Goal: Task Accomplishment & Management: Use online tool/utility

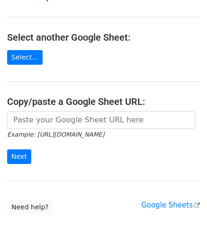
scroll to position [95, 0]
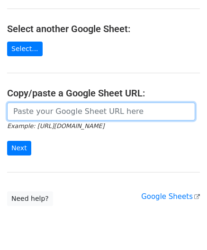
click at [48, 107] on input "url" at bounding box center [101, 112] width 188 height 18
paste input "https://docs.google.com/spreadsheets/d/1_keHh8U-0a09WtXBsUDFSSKVT8uVB_hQxSUA6ad…"
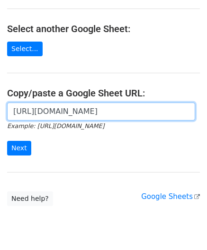
scroll to position [0, 210]
type input "https://docs.google.com/spreadsheets/d/1_keHh8U-0a09WtXBsUDFSSKVT8uVB_hQxSUA6ad…"
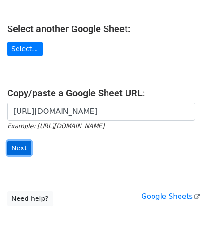
scroll to position [0, 0]
click at [21, 146] on input "Next" at bounding box center [19, 148] width 24 height 15
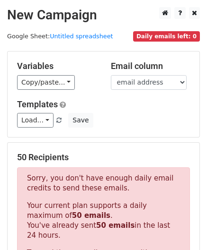
scroll to position [320, 0]
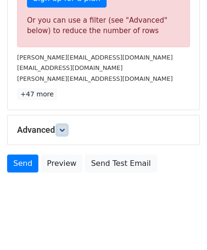
drag, startPoint x: 64, startPoint y: 125, endPoint x: 67, endPoint y: 131, distance: 5.7
click at [64, 127] on icon at bounding box center [62, 130] width 6 height 6
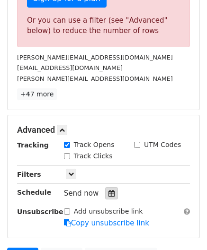
click at [110, 192] on div at bounding box center [111, 194] width 13 height 12
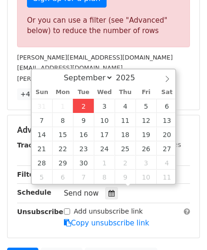
type input "[DATE] 12:00"
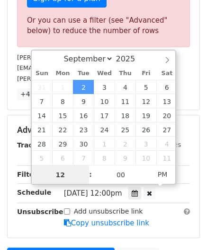
paste input "4"
type input "4"
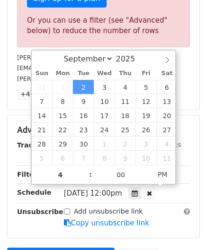
type input "[DATE] 16:00"
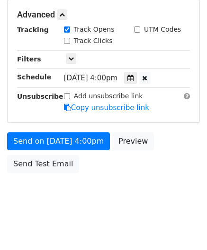
scroll to position [434, 0]
